Goal: Task Accomplishment & Management: Manage account settings

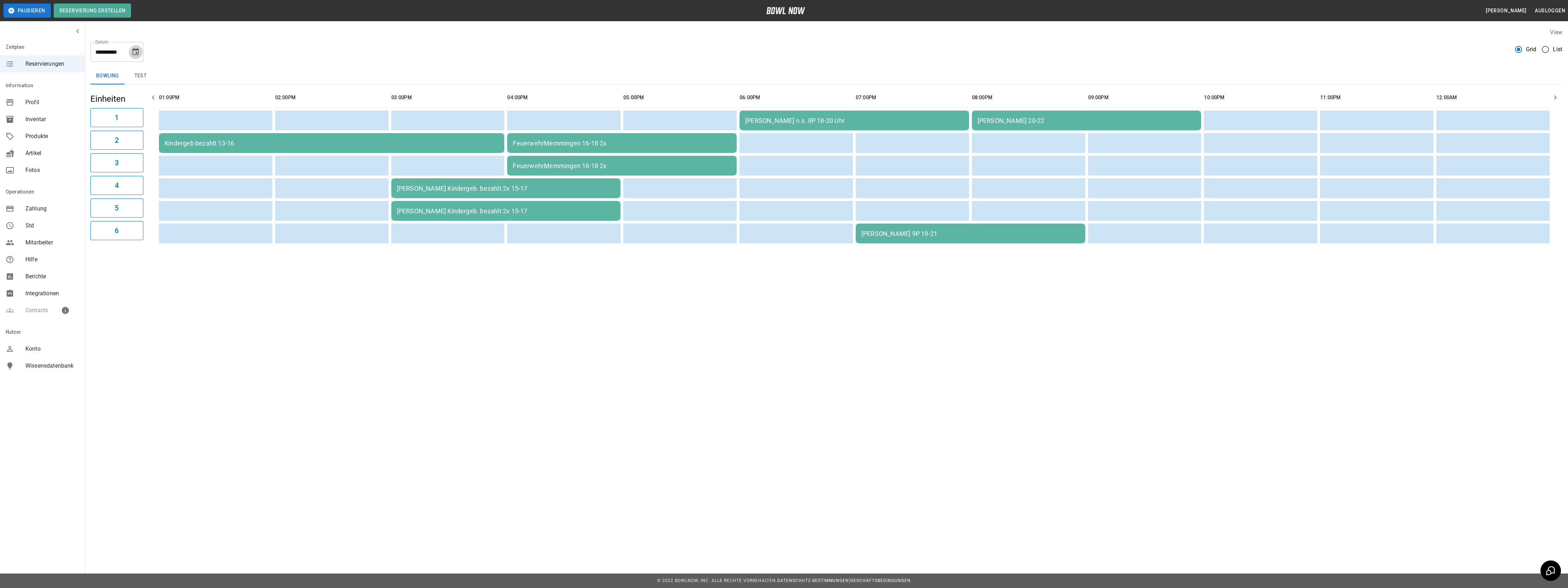
click at [136, 50] on icon "Choose date, selected date is 11. Okt. 2025" at bounding box center [135, 52] width 8 height 8
click at [130, 74] on icon "Previous month" at bounding box center [134, 73] width 8 height 8
click at [123, 127] on button "19" at bounding box center [121, 129] width 13 height 13
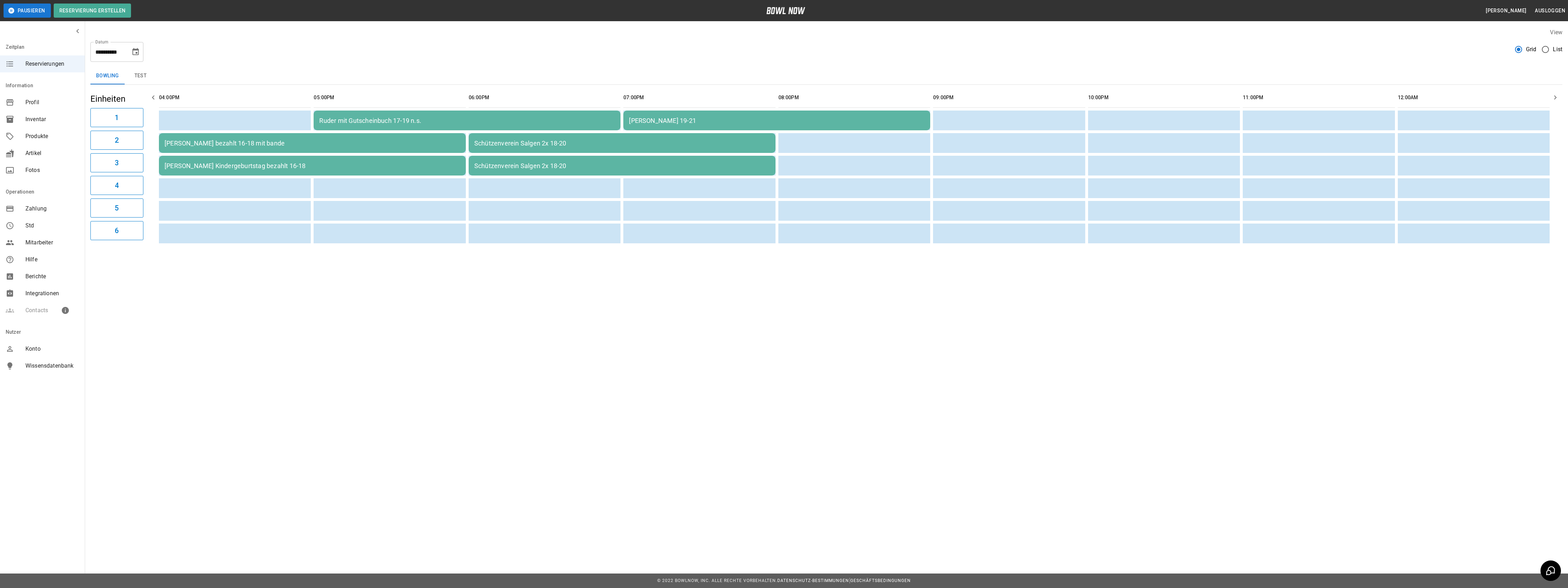
click at [221, 142] on div "[PERSON_NAME] bezahlt 16-18 mit bande" at bounding box center [312, 143] width 295 height 7
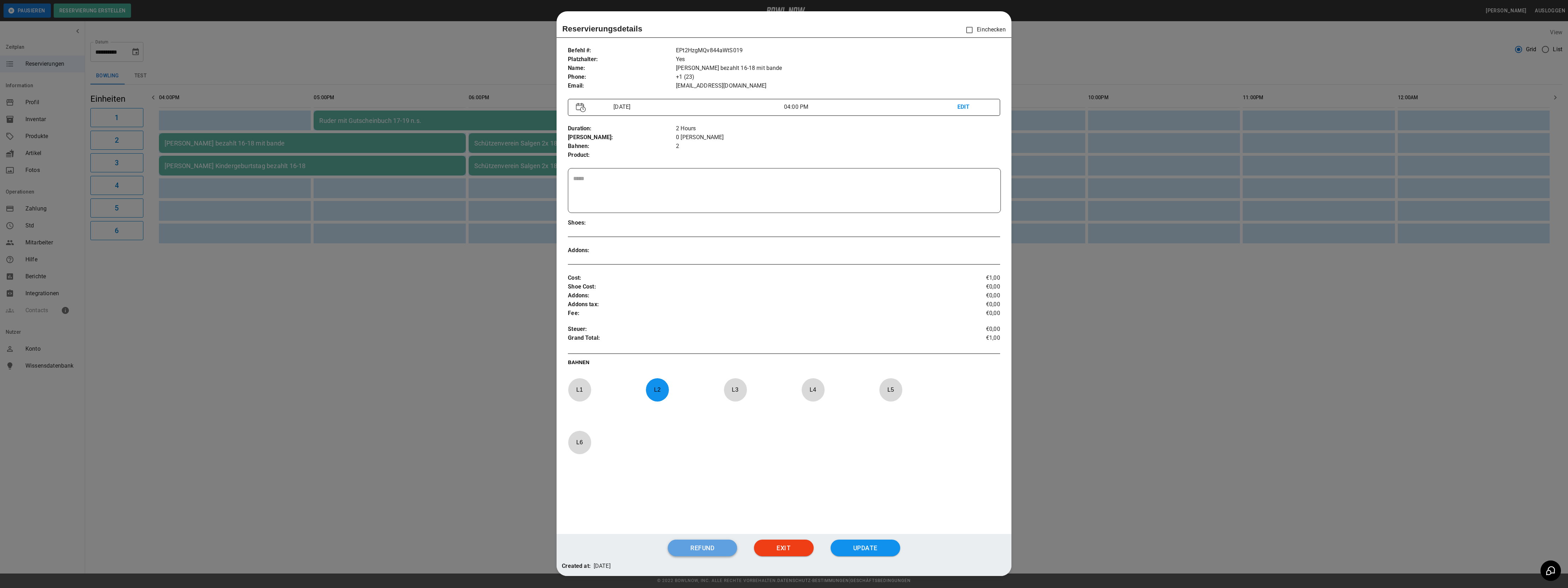
click at [712, 551] on button "Refund" at bounding box center [702, 548] width 69 height 17
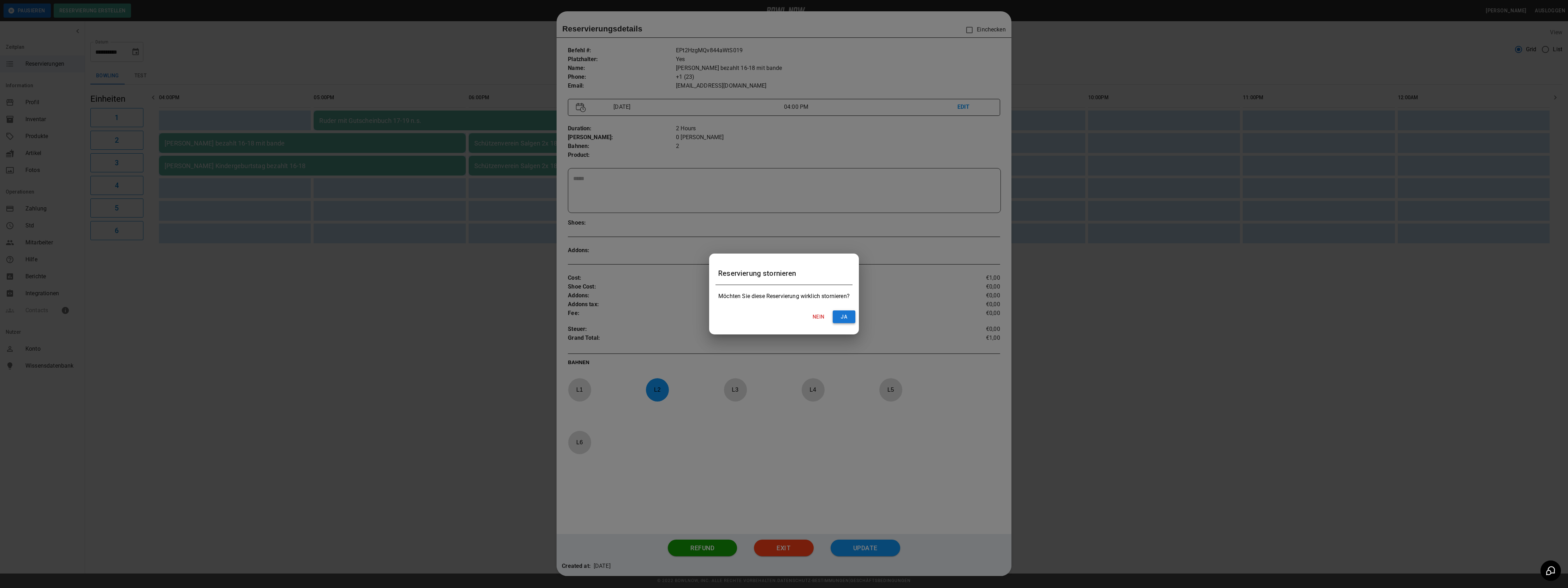
click at [846, 318] on button "ja" at bounding box center [845, 317] width 23 height 13
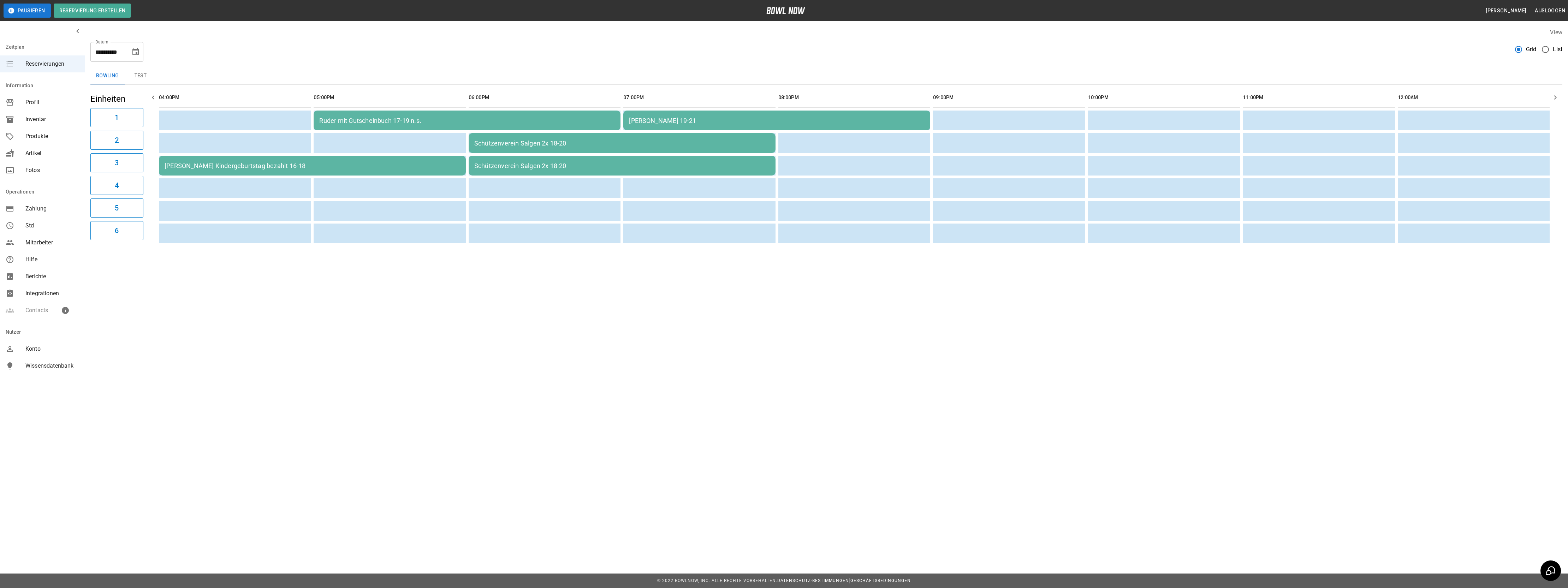
click at [248, 43] on div "**********" at bounding box center [826, 48] width 1472 height 25
click at [133, 52] on icon "Choose date, selected date is 19. Sep. 2025" at bounding box center [136, 52] width 7 height 7
click at [148, 70] on icon "Next month" at bounding box center [153, 73] width 8 height 8
click at [121, 140] on button "24" at bounding box center [121, 143] width 13 height 13
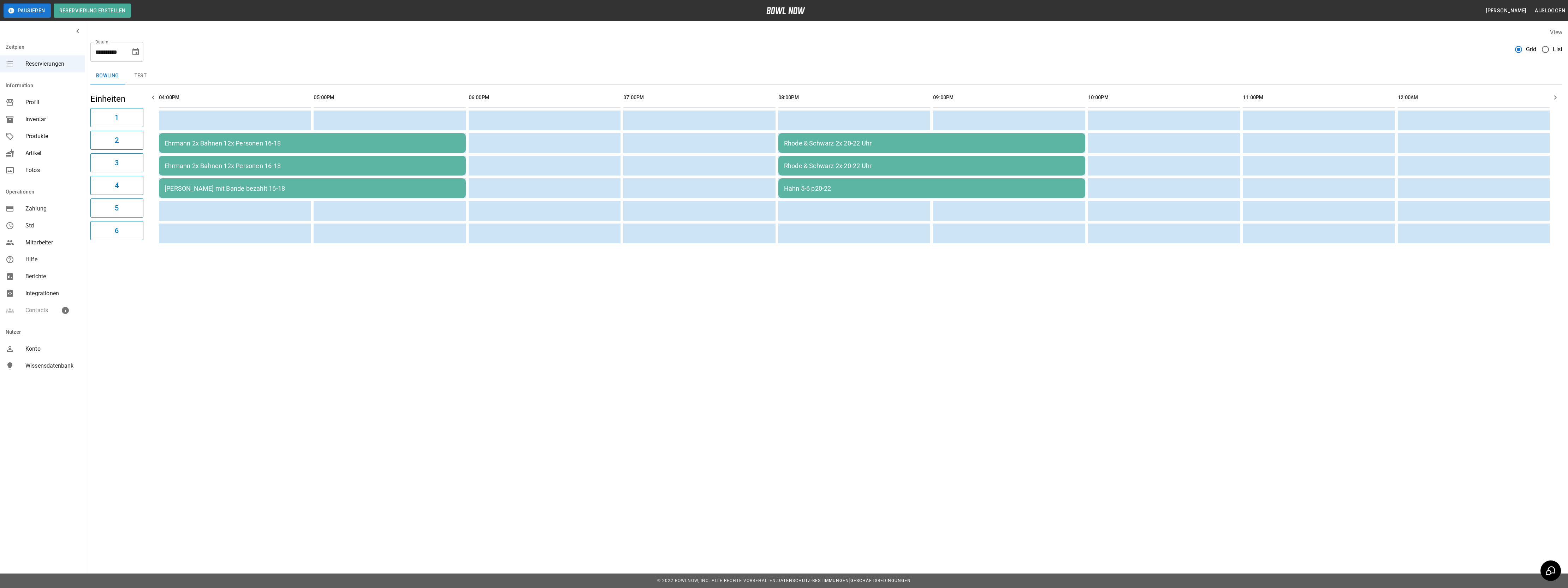
click at [131, 52] on icon "Choose date, selected date is 24. Okt. 2025" at bounding box center [135, 52] width 8 height 8
click at [150, 70] on icon "Next month" at bounding box center [153, 73] width 8 height 8
click at [121, 115] on button "7" at bounding box center [121, 116] width 13 height 13
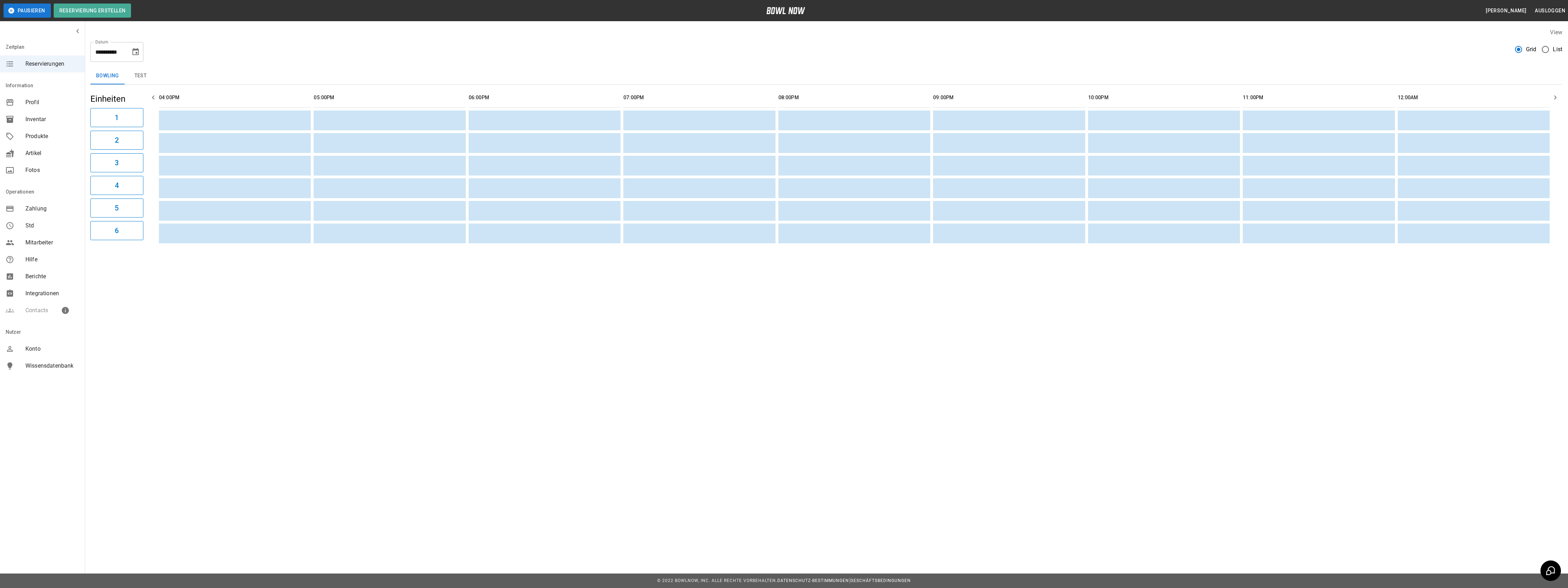
click at [135, 51] on icon "Choose date, selected date is 7. Nov. 2025" at bounding box center [135, 52] width 8 height 8
click at [130, 69] on icon "Previous month" at bounding box center [134, 73] width 8 height 8
click at [120, 140] on button "24" at bounding box center [121, 143] width 13 height 13
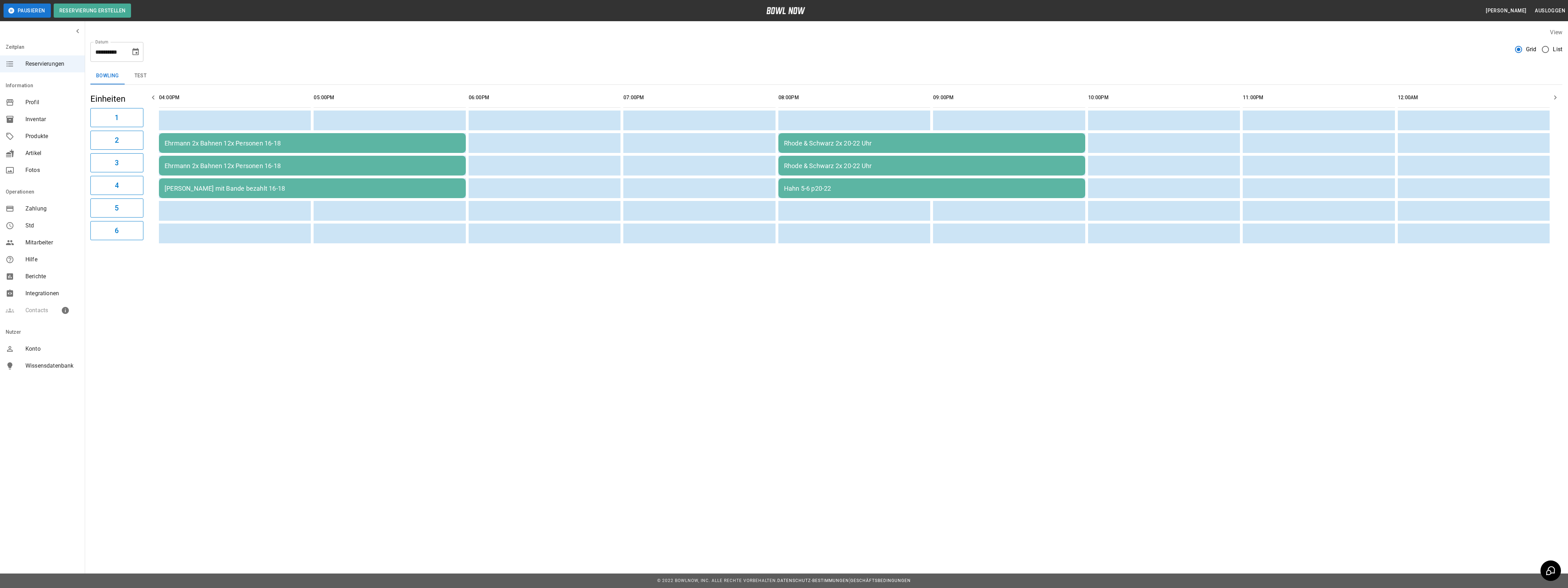
click at [811, 189] on div "Hahn 5-6 p20-22" at bounding box center [932, 188] width 295 height 7
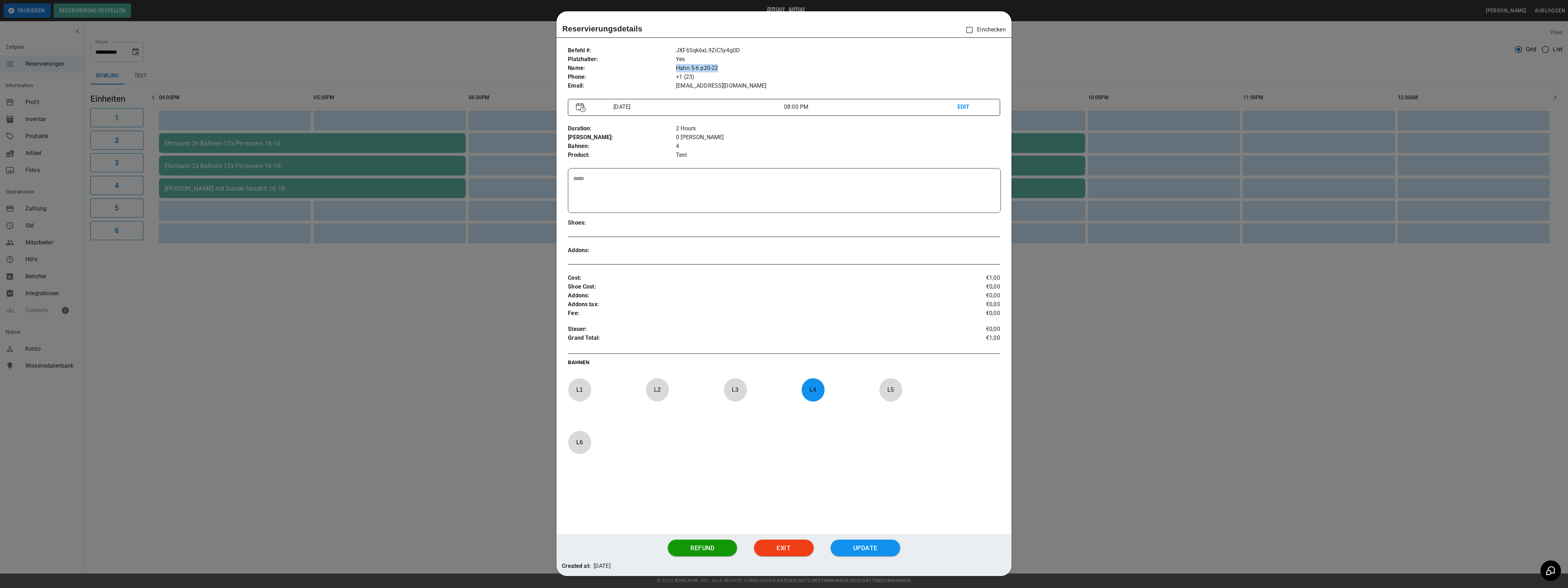
drag, startPoint x: 673, startPoint y: 71, endPoint x: 718, endPoint y: 71, distance: 45.0
click at [743, 72] on p "Hahn 5-6 p20-22" at bounding box center [837, 68] width 324 height 9
copy p "Hahn 5-6 p20-22"
click at [691, 549] on button "Refund" at bounding box center [702, 548] width 69 height 17
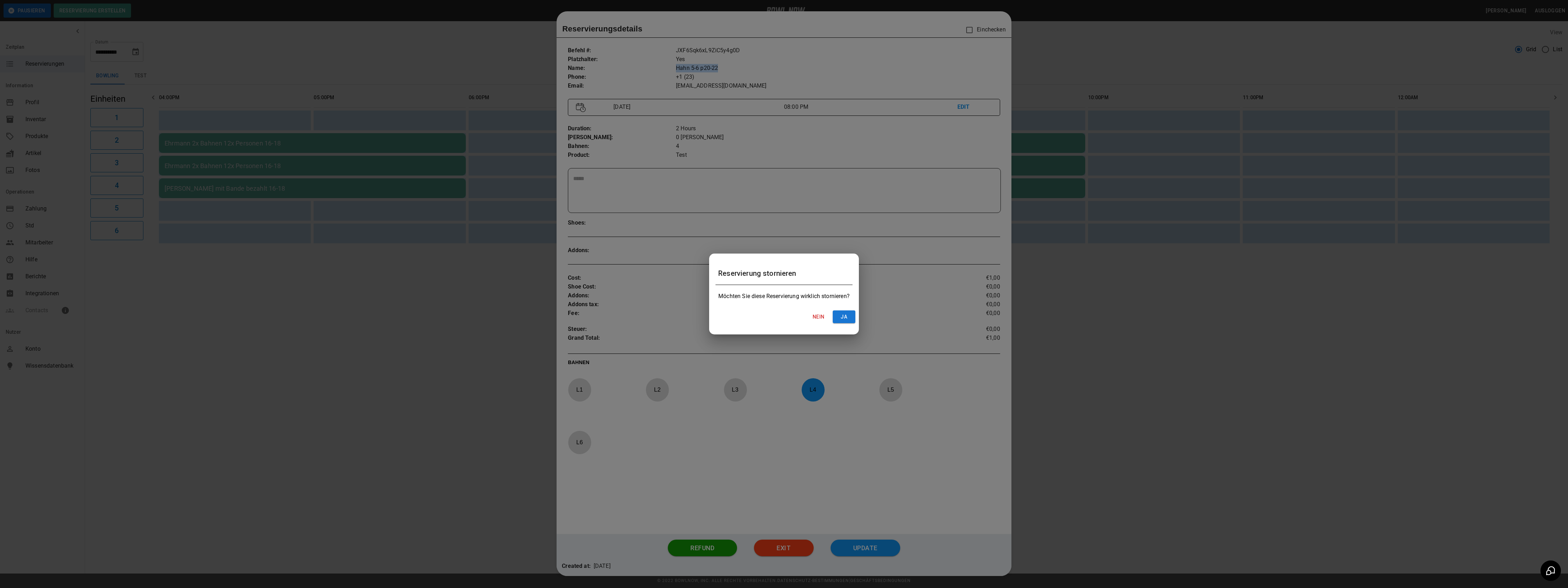
drag, startPoint x: 824, startPoint y: 316, endPoint x: 833, endPoint y: 339, distance: 24.7
click at [831, 342] on div "Reservierung stornieren Möchten Sie diese Reservierung wirklich stornieren? Nei…" at bounding box center [784, 294] width 1568 height 588
click at [848, 313] on button "ja" at bounding box center [845, 317] width 23 height 13
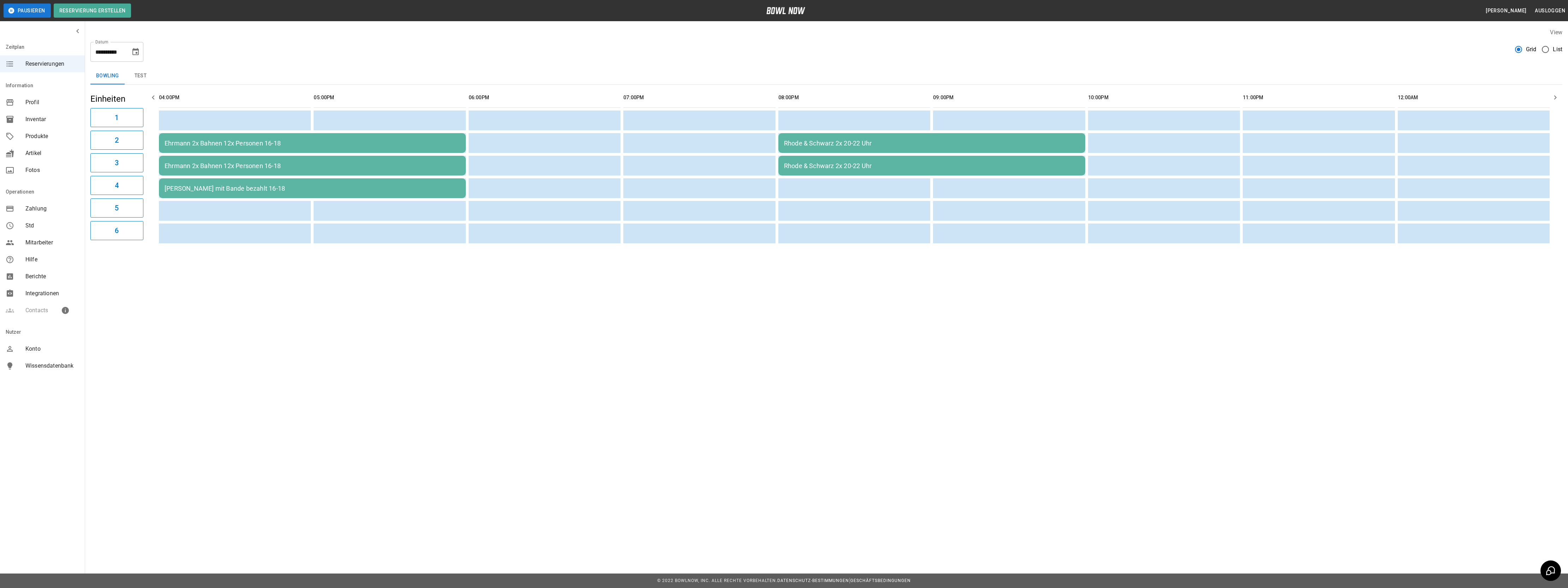
click at [138, 48] on icon "Choose date, selected date is 24. Okt. 2025" at bounding box center [136, 52] width 7 height 7
click at [150, 72] on icon "Next month" at bounding box center [153, 73] width 8 height 8
click at [122, 114] on button "7" at bounding box center [121, 116] width 13 height 13
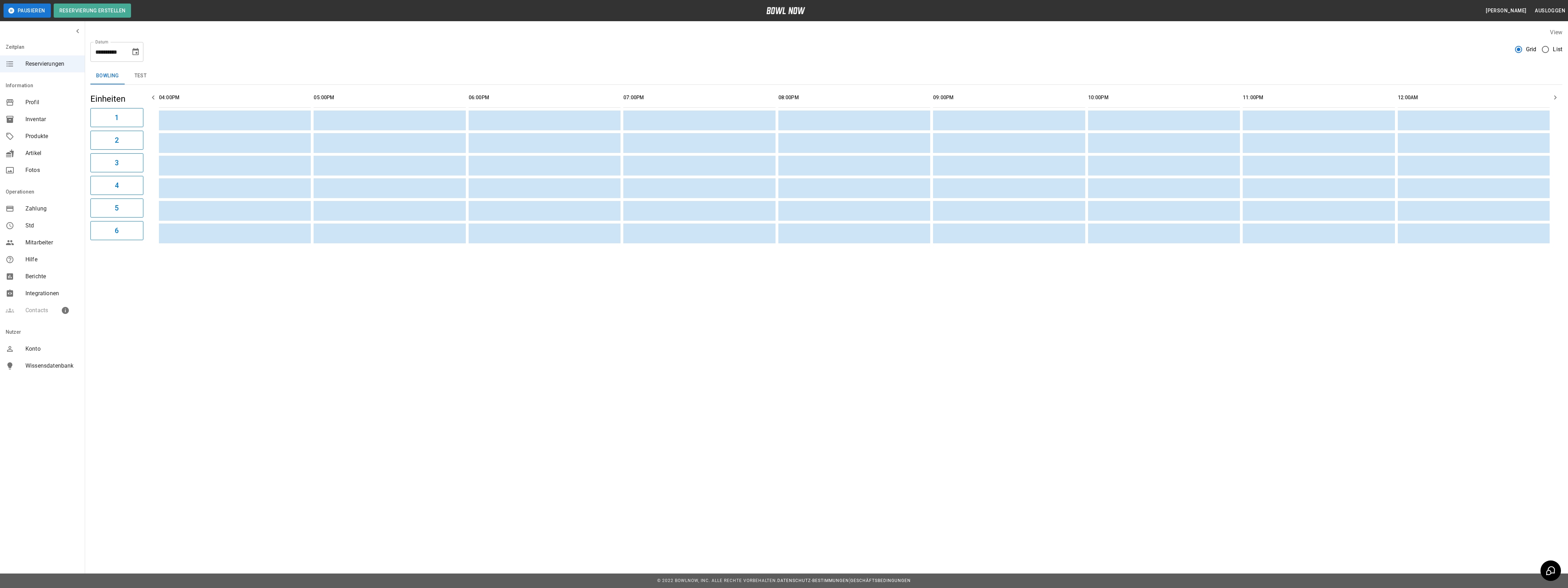
type input "**********"
click at [98, 11] on button "Reservierung erstellen" at bounding box center [92, 10] width 78 height 14
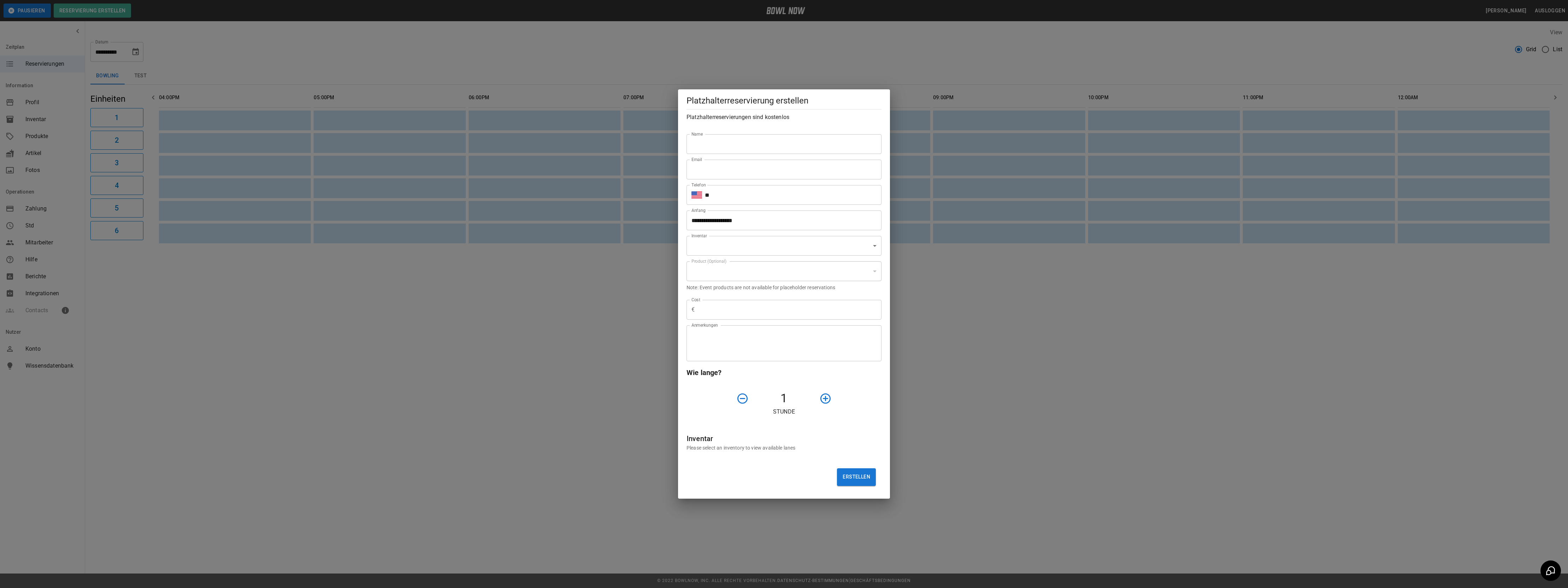
type input "**********"
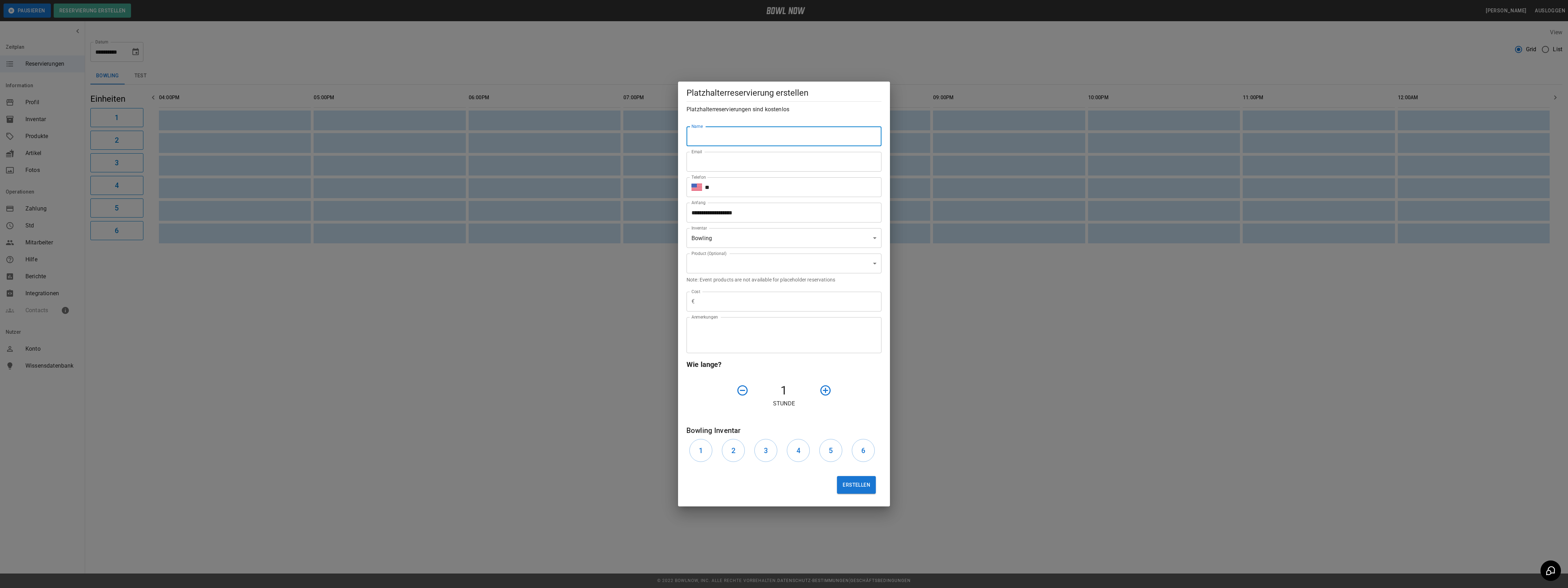
paste input "**********"
type input "**********"
type input "*******"
click at [715, 213] on input "**********" at bounding box center [782, 212] width 190 height 20
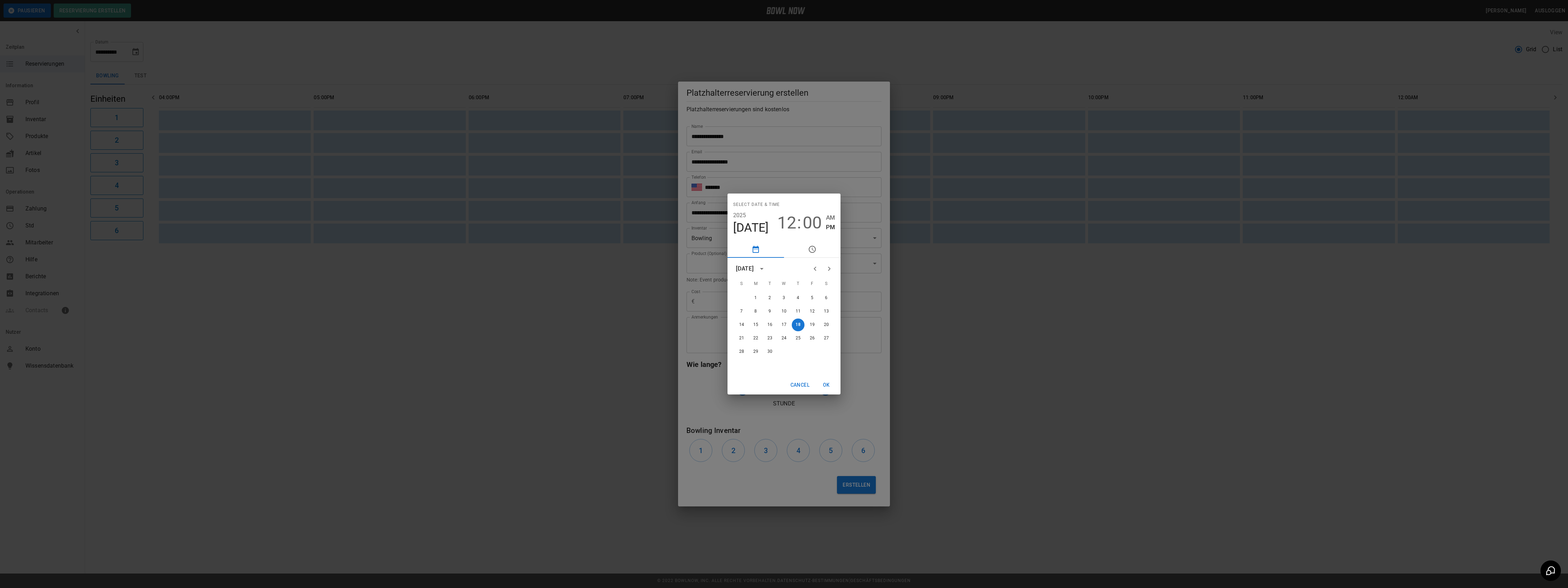
click at [832, 269] on icon "Next month" at bounding box center [829, 269] width 8 height 8
click at [832, 269] on icon "Next month" at bounding box center [829, 269] width 8 height 8
click at [814, 311] on button "7" at bounding box center [813, 312] width 13 height 13
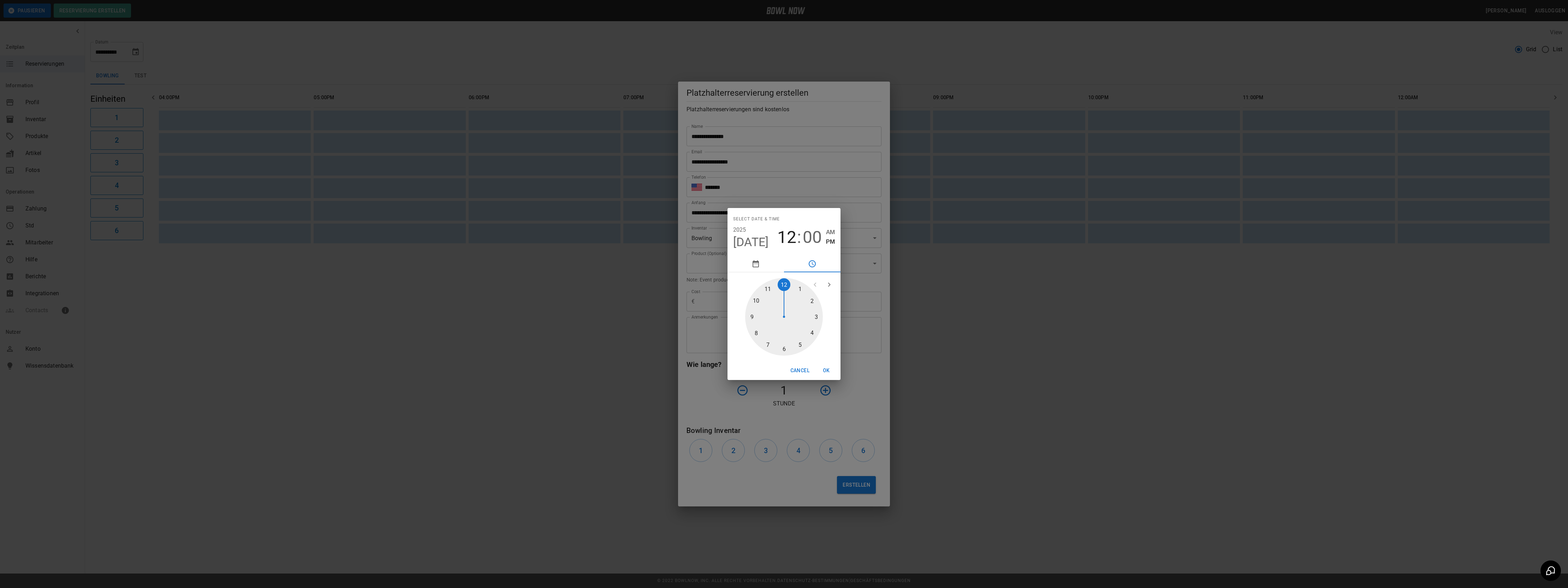
click at [758, 332] on div at bounding box center [784, 317] width 78 height 78
type input "**********"
click at [786, 289] on div at bounding box center [784, 317] width 78 height 78
click at [825, 370] on button "OK" at bounding box center [827, 371] width 23 height 13
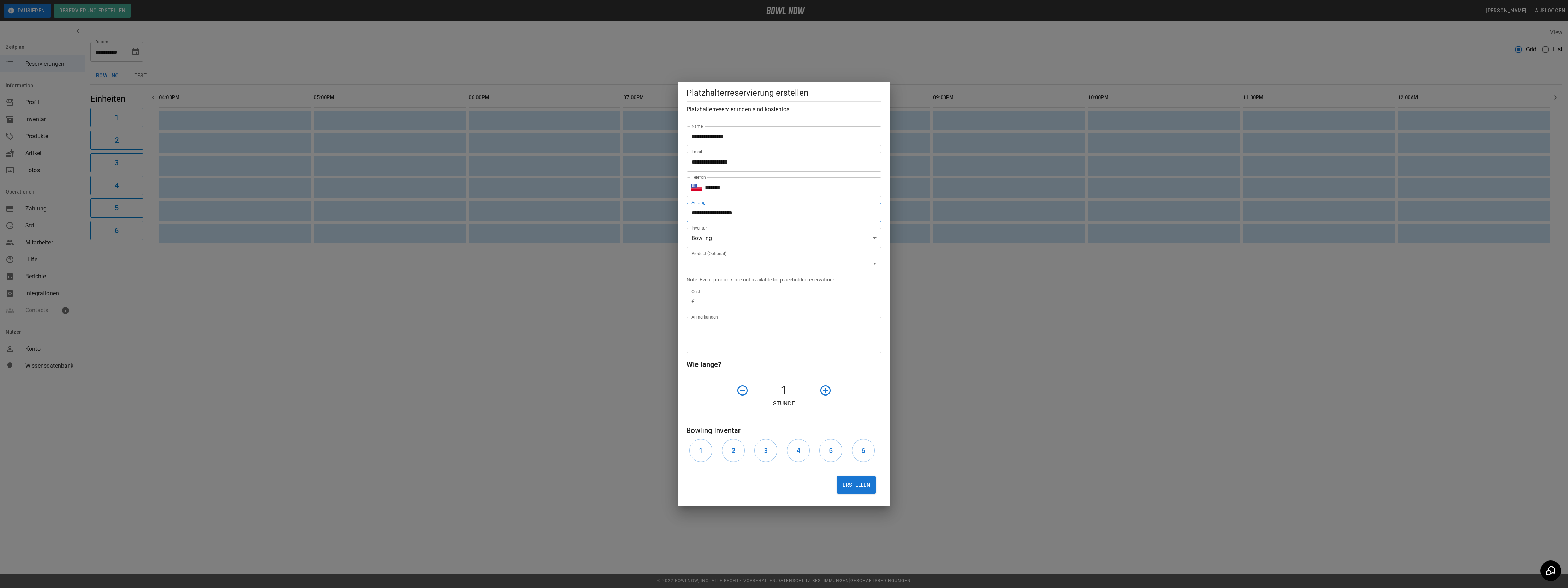
click at [828, 390] on icon "button" at bounding box center [826, 390] width 10 height 10
click at [699, 449] on h6 "1" at bounding box center [700, 451] width 4 height 11
click at [858, 485] on button "Erstellen" at bounding box center [856, 485] width 39 height 18
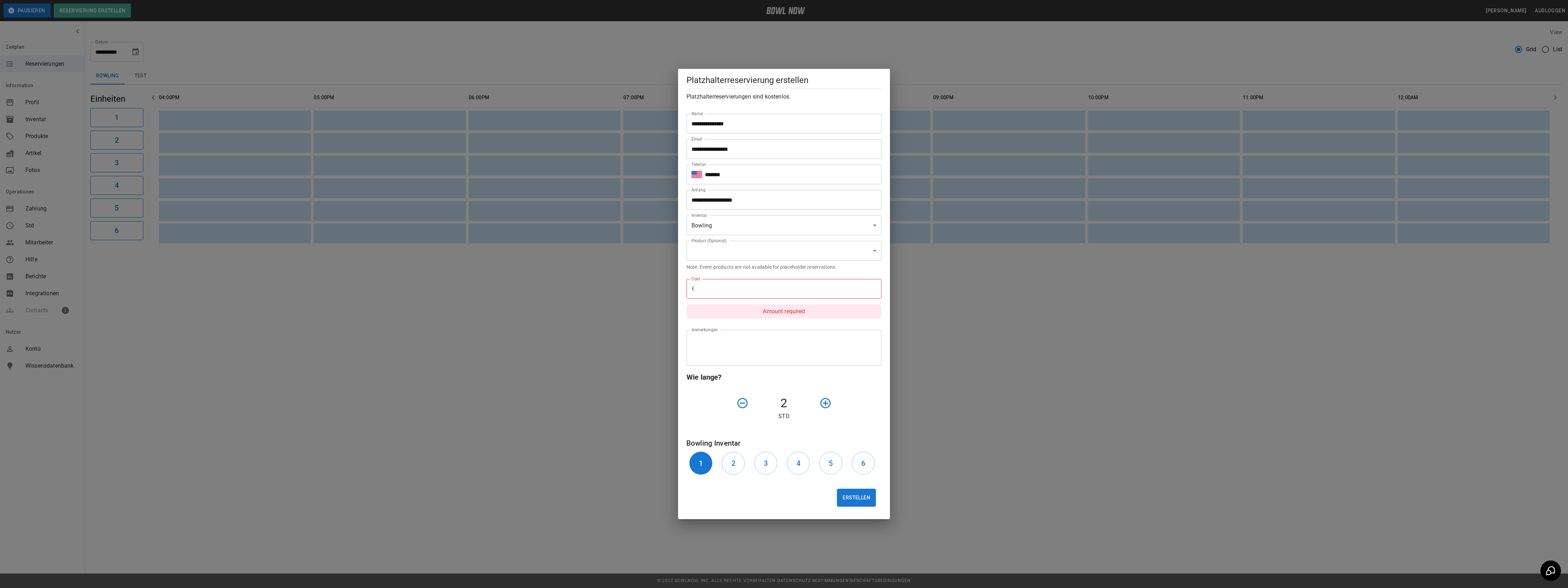
click at [745, 291] on input "text" at bounding box center [790, 289] width 184 height 20
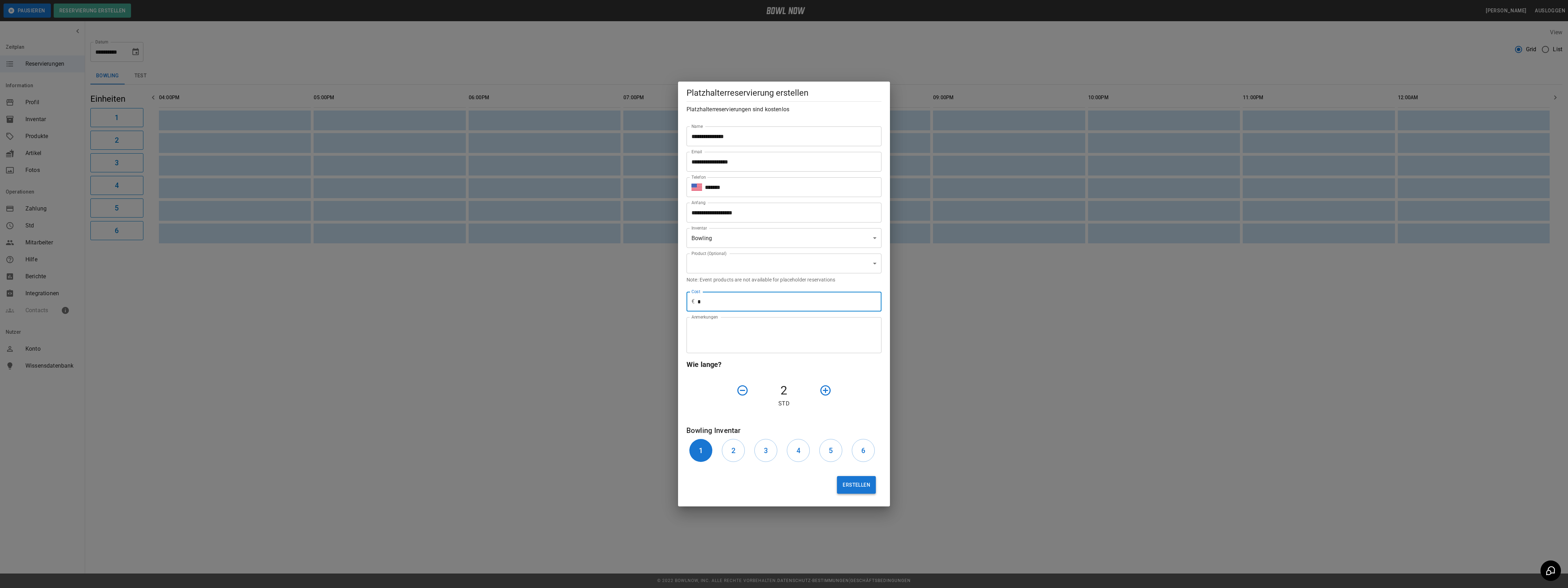
type input "*"
click at [859, 479] on button "Erstellen" at bounding box center [856, 485] width 39 height 18
